Goal: Contribute content: Add original content to the website for others to see

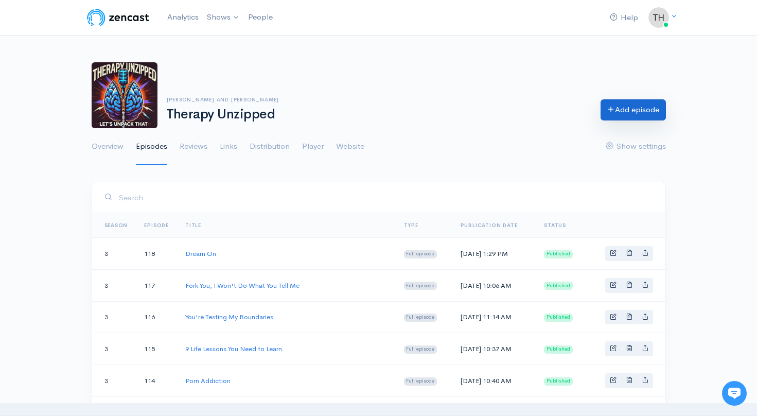
click at [635, 108] on link "Add episode" at bounding box center [632, 109] width 65 height 21
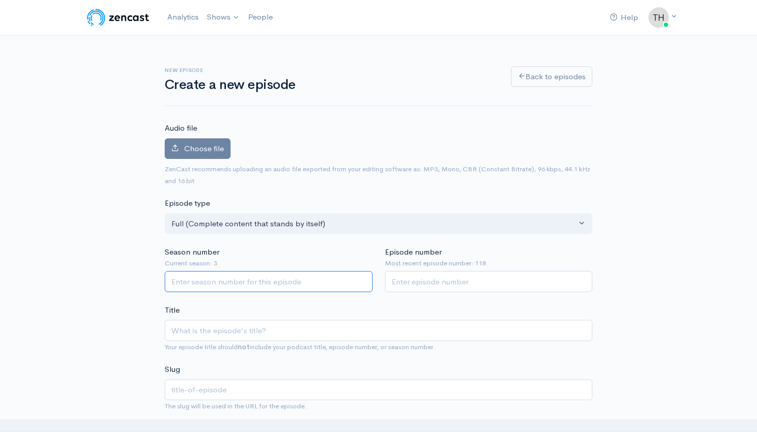
drag, startPoint x: 0, startPoint y: 0, endPoint x: 231, endPoint y: 278, distance: 361.6
click at [231, 279] on input "Season number" at bounding box center [269, 281] width 208 height 21
type input "3"
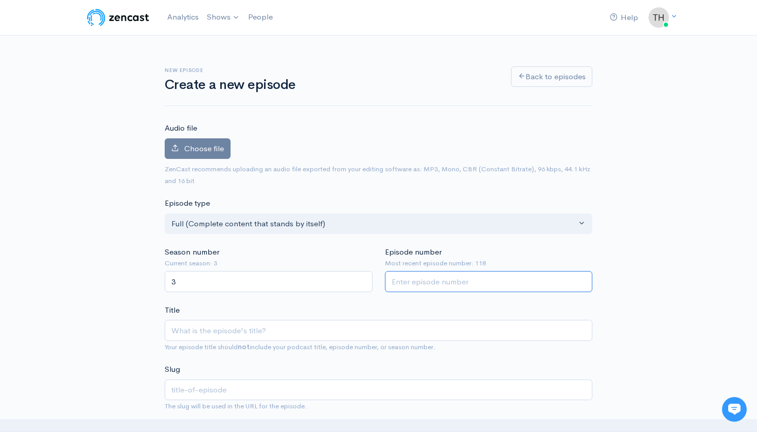
click at [446, 284] on input "Episode number" at bounding box center [489, 281] width 208 height 21
type input "119"
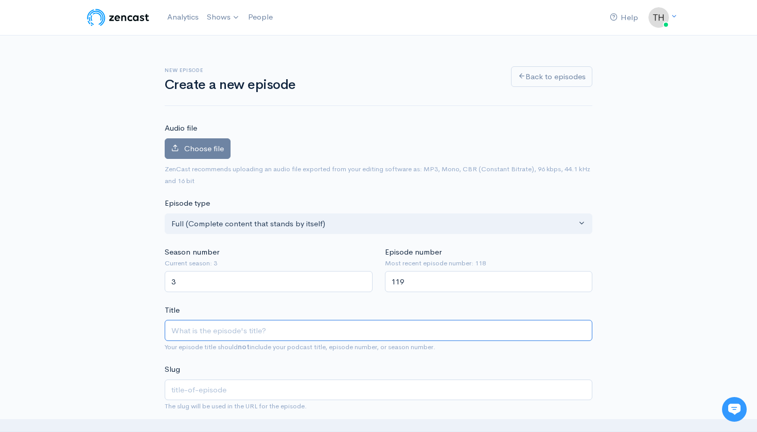
drag, startPoint x: 324, startPoint y: 335, endPoint x: 317, endPoint y: 330, distance: 8.4
click at [324, 334] on input "Title" at bounding box center [378, 330] width 427 height 21
paste input "What was the purpose of that?"
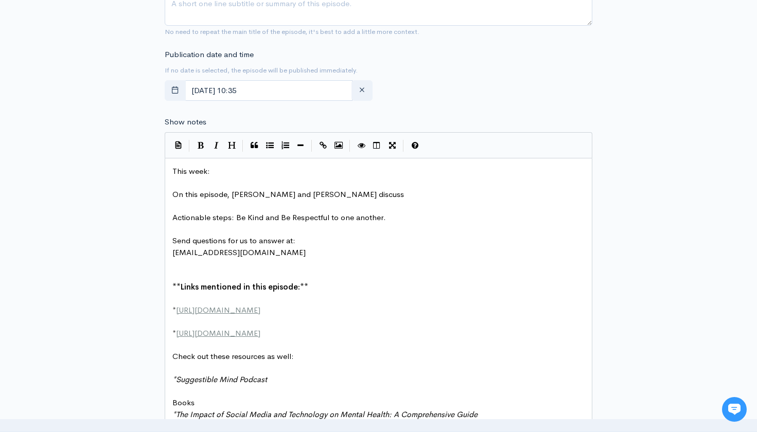
scroll to position [449, 0]
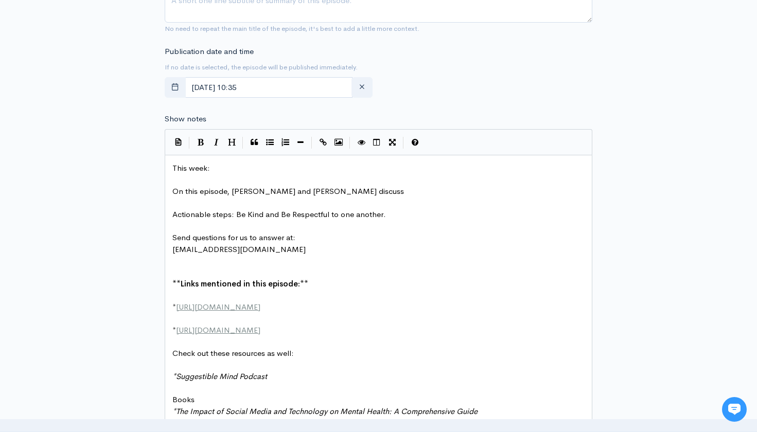
type input "What was the purpose of that?"
type input "what-was-the-purpose-of-that"
click at [213, 164] on pre "This week:" at bounding box center [378, 169] width 416 height 12
type textarea "​"
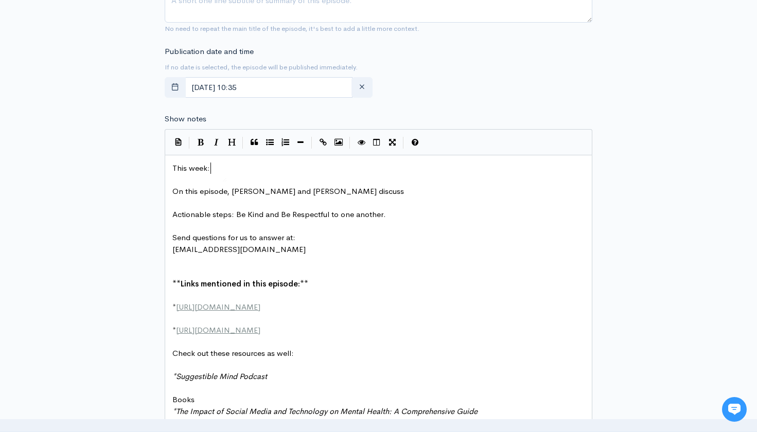
scroll to position [0, 0]
paste textarea
click at [317, 188] on pre "On this episode, Tom and Brett discuss" at bounding box center [378, 192] width 416 height 12
type textarea "how"
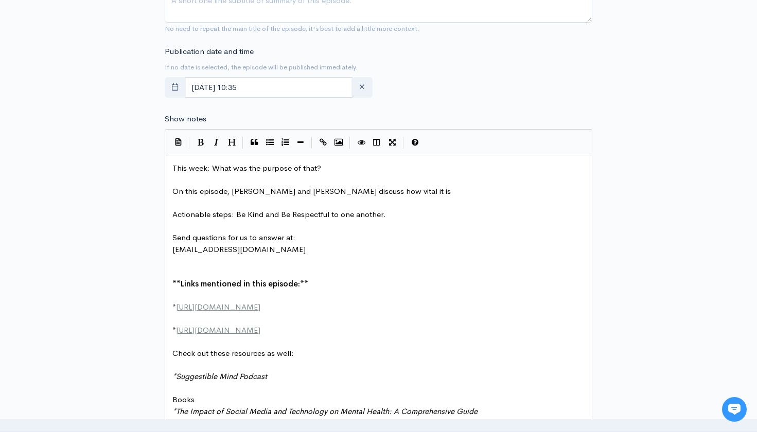
type textarea "vital it is ha"
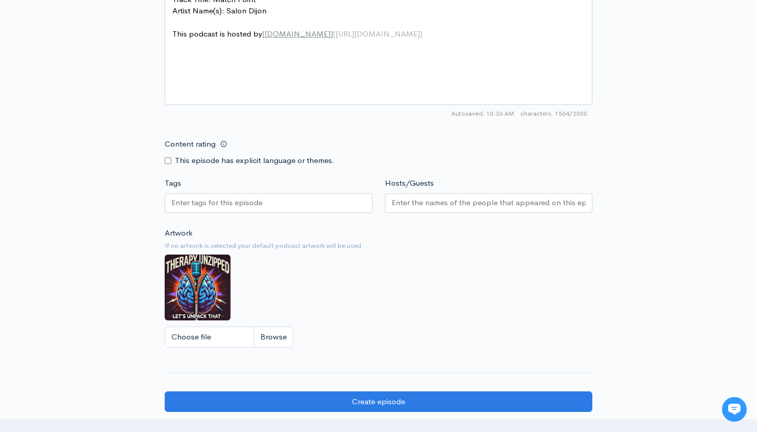
scroll to position [1047, 0]
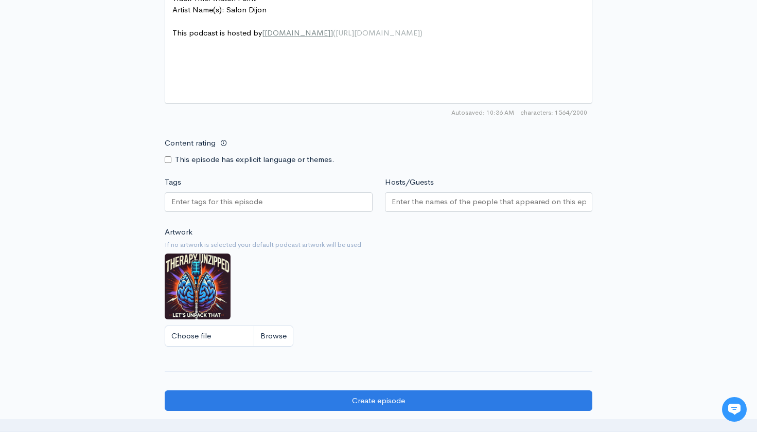
type textarea "to have meaning and purpose in our lives and hoiw that changes over time."
click at [205, 196] on input "Tags" at bounding box center [217, 202] width 92 height 12
type input "pur"
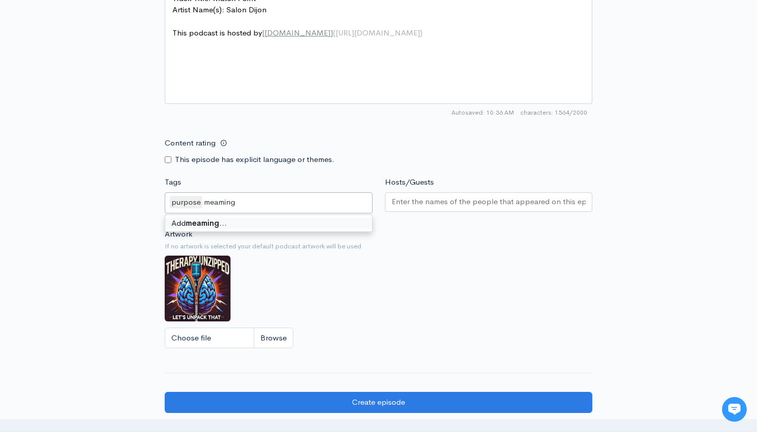
type input "meaning"
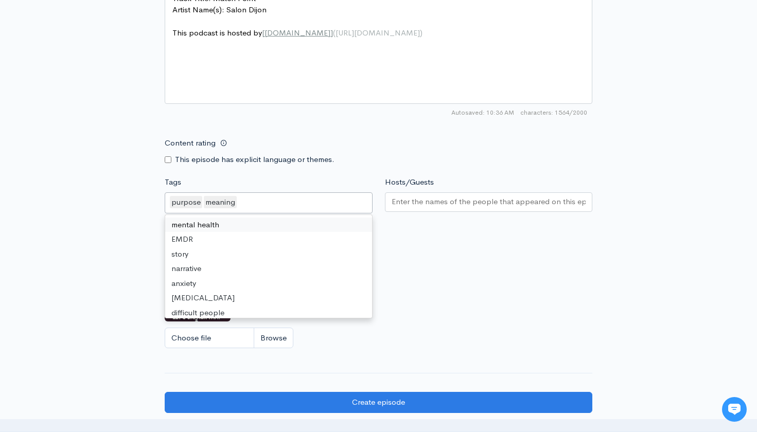
drag, startPoint x: 221, startPoint y: 213, endPoint x: 213, endPoint y: 216, distance: 8.6
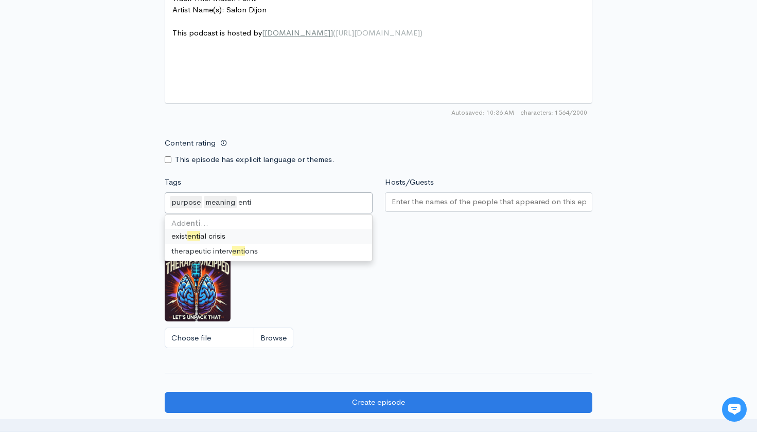
scroll to position [0, 0]
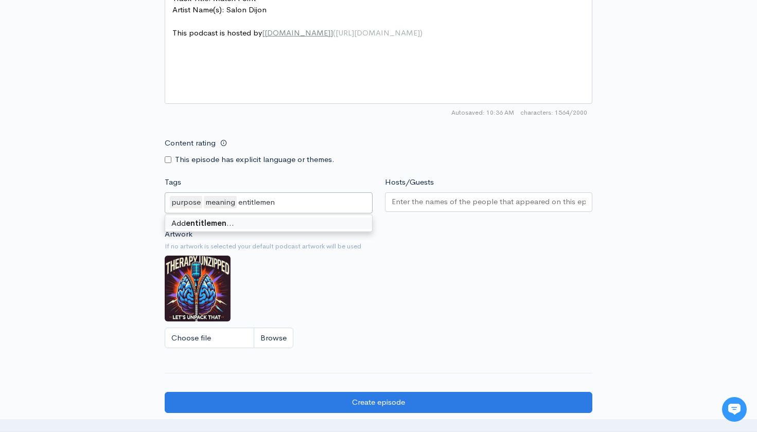
type input "entitlement"
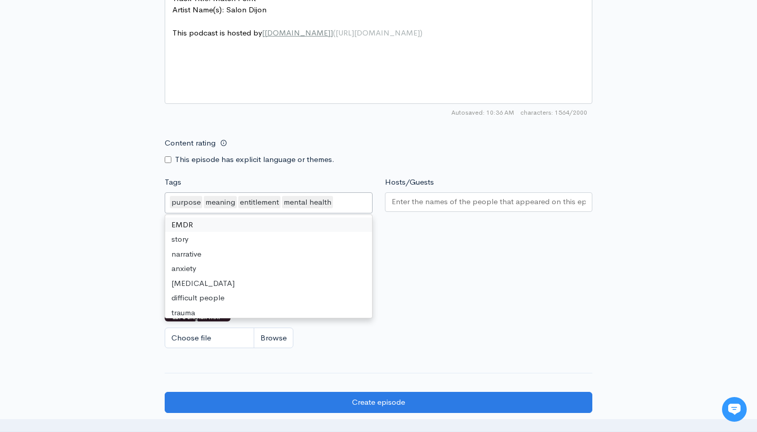
click at [418, 202] on div at bounding box center [489, 202] width 208 height 20
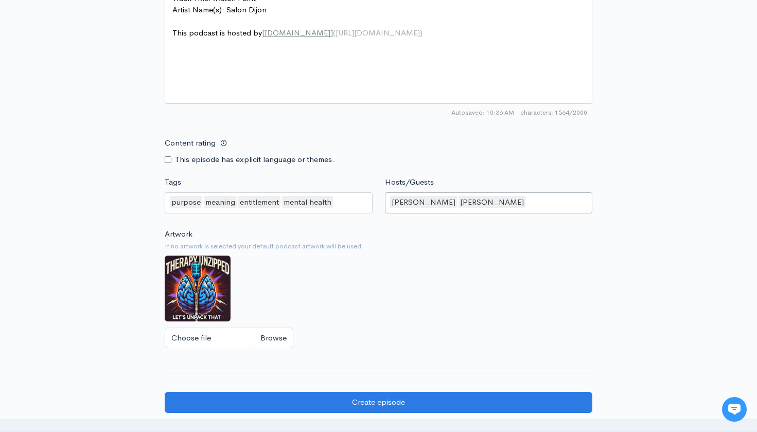
click at [166, 156] on input "Content rating" at bounding box center [168, 159] width 7 height 7
checkbox input "true"
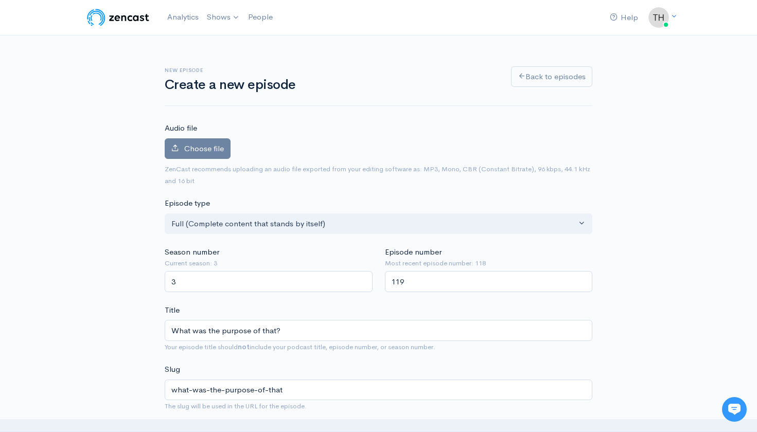
scroll to position [1, 0]
click at [209, 147] on span "Choose file" at bounding box center [204, 147] width 40 height 10
click at [0, 0] on input "Choose file" at bounding box center [0, 0] width 0 height 0
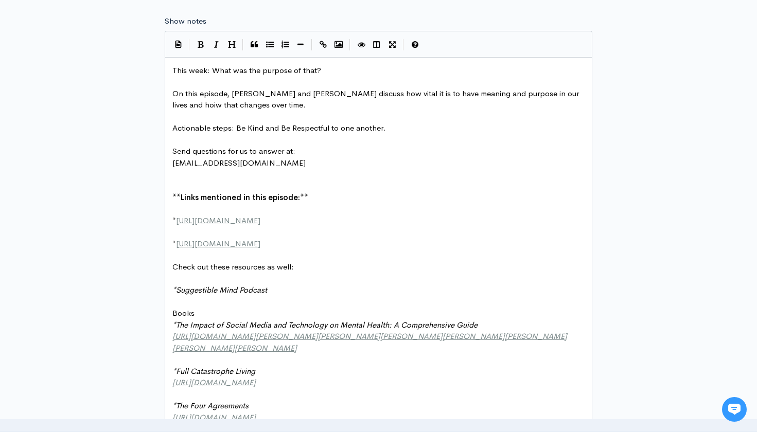
scroll to position [581, 0]
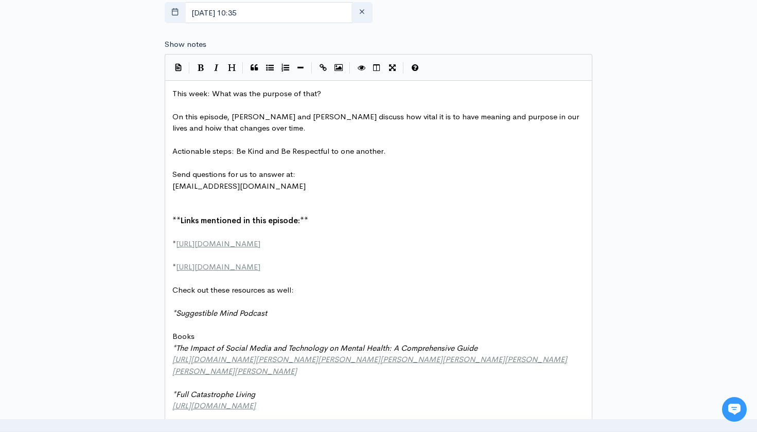
click at [175, 88] on span "This week: What was the purpose of that?" at bounding box center [246, 93] width 149 height 10
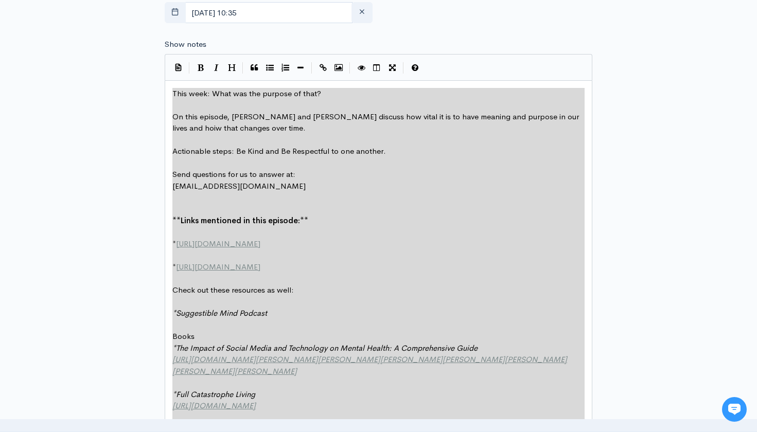
type textarea "This week: What was the purpose of that? On this episode, Tom and Brett discuss…"
click at [137, 160] on div "New episode Create a new episode Back to episodes Audio file Choose file tu119.…" at bounding box center [378, 213] width 586 height 1519
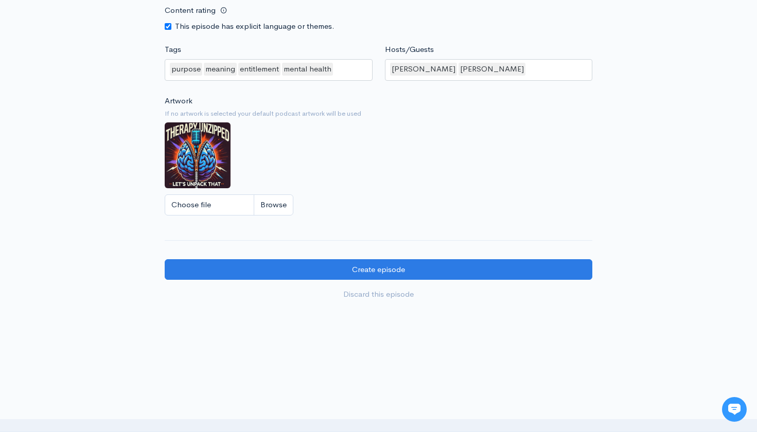
scroll to position [1237, 0]
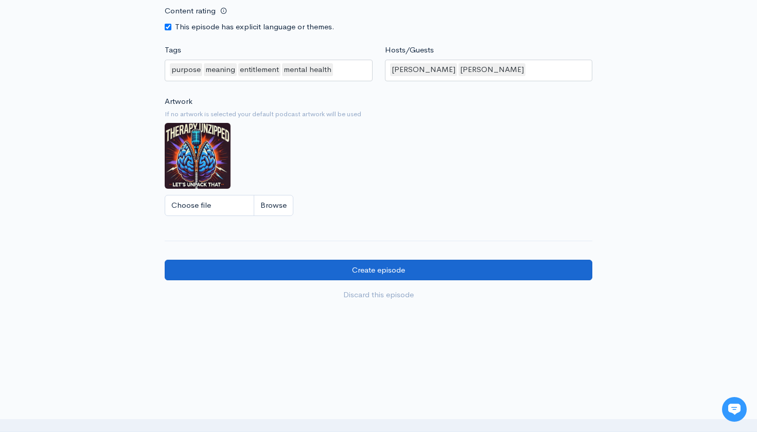
click at [416, 260] on input "Create episode" at bounding box center [378, 270] width 427 height 21
